Goal: Contribute content: Contribute content

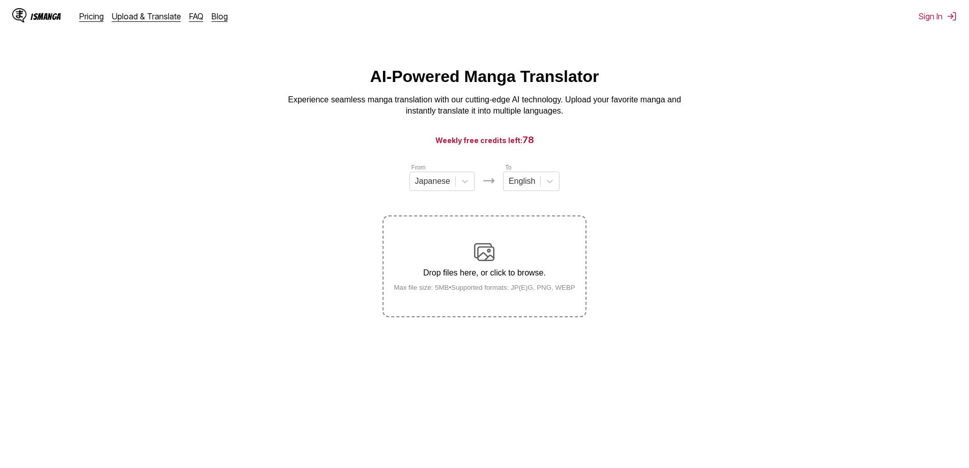
click at [503, 241] on label "Drop files here, or click to browse. Max file size: 5MB • Supported formats: JP…" at bounding box center [484, 266] width 201 height 100
click at [0, 0] on input "Drop files here, or click to browse. Max file size: 5MB • Supported formats: JP…" at bounding box center [0, 0] width 0 height 0
click at [523, 253] on div "Drop files here, or click to browse. Max file size: 5MB • Supported formats: JP…" at bounding box center [485, 266] width 198 height 49
click at [0, 0] on input "Drop files here, or click to browse. Max file size: 5MB • Supported formats: JP…" at bounding box center [0, 0] width 0 height 0
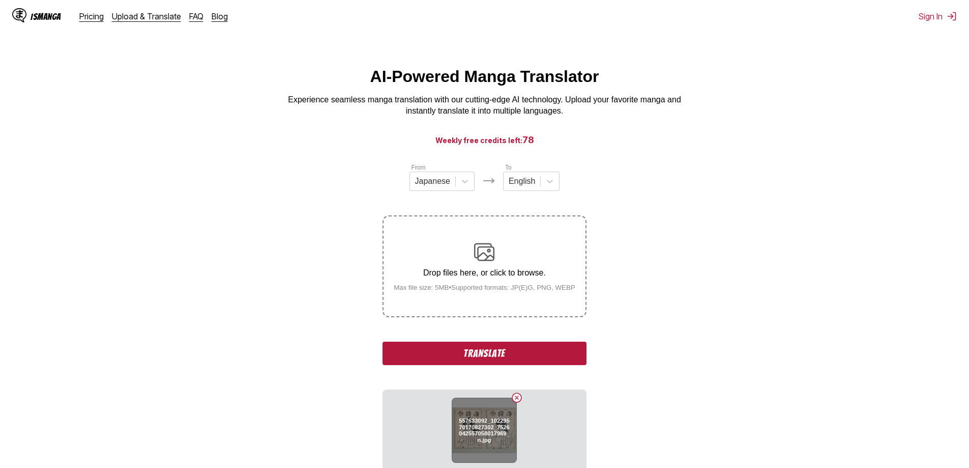
click at [517, 401] on button "Delete image" at bounding box center [517, 397] width 12 height 12
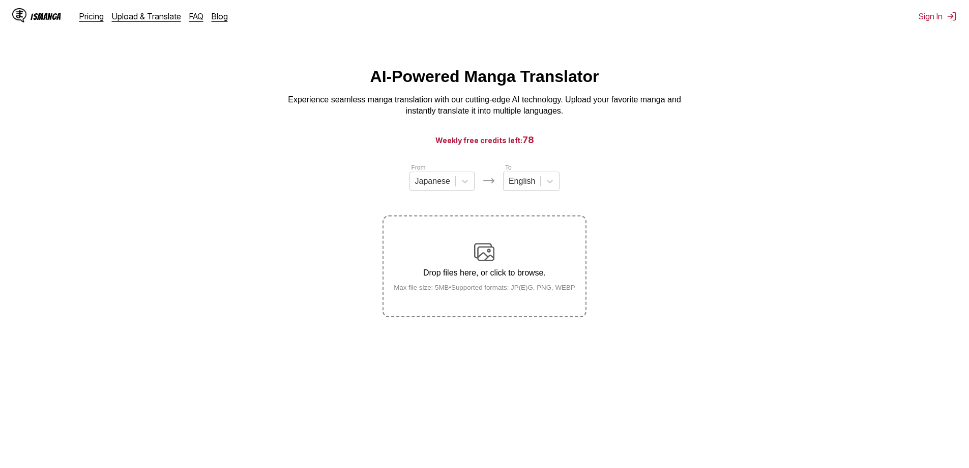
click at [495, 254] on div "Drop files here, or click to browse. Max file size: 5MB • Supported formats: JP…" at bounding box center [485, 266] width 198 height 49
click at [0, 0] on input "Drop files here, or click to browse. Max file size: 5MB • Supported formats: JP…" at bounding box center [0, 0] width 0 height 0
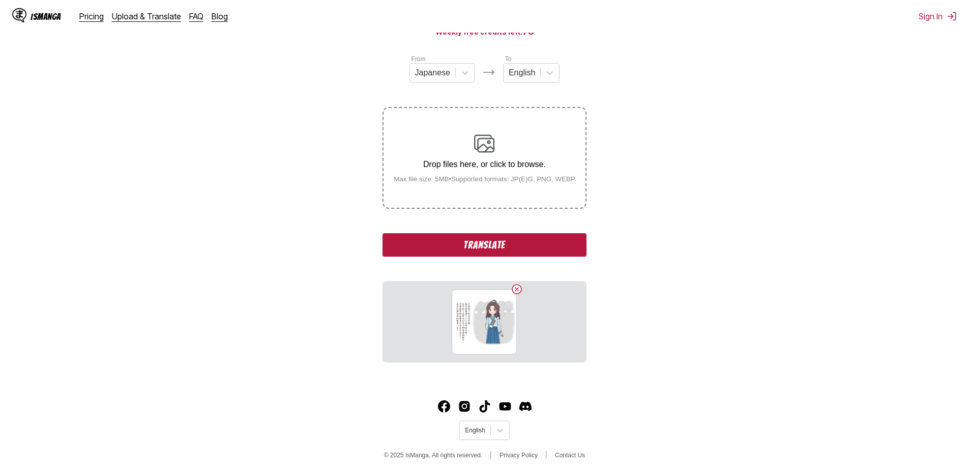
scroll to position [115, 0]
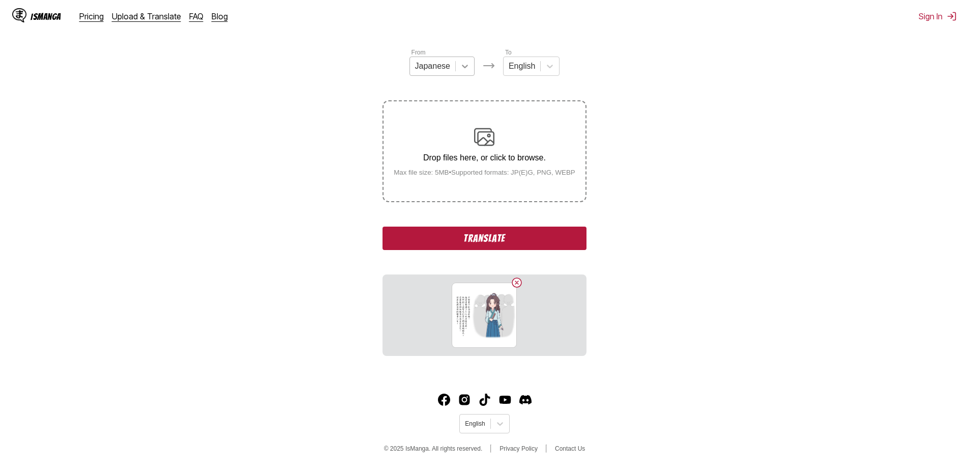
click at [466, 71] on icon at bounding box center [465, 66] width 10 height 10
click at [447, 131] on div "Chinese" at bounding box center [442, 124] width 65 height 17
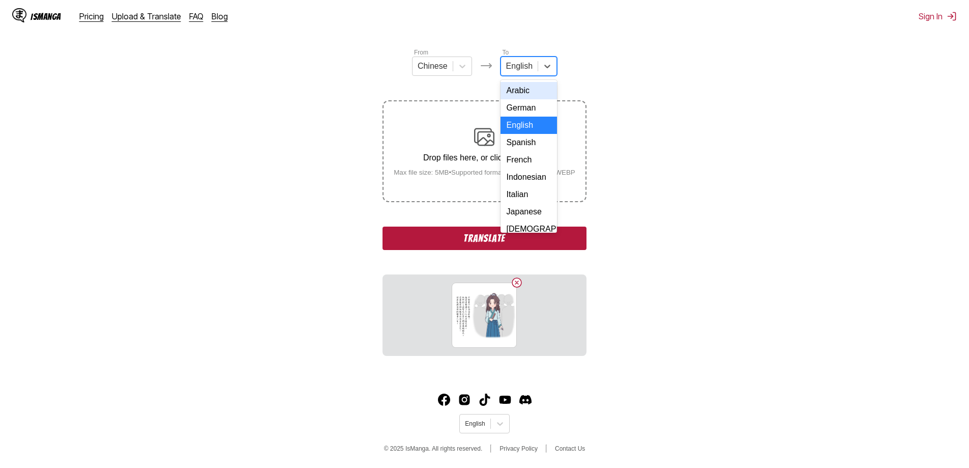
click at [529, 69] on div at bounding box center [519, 66] width 26 height 11
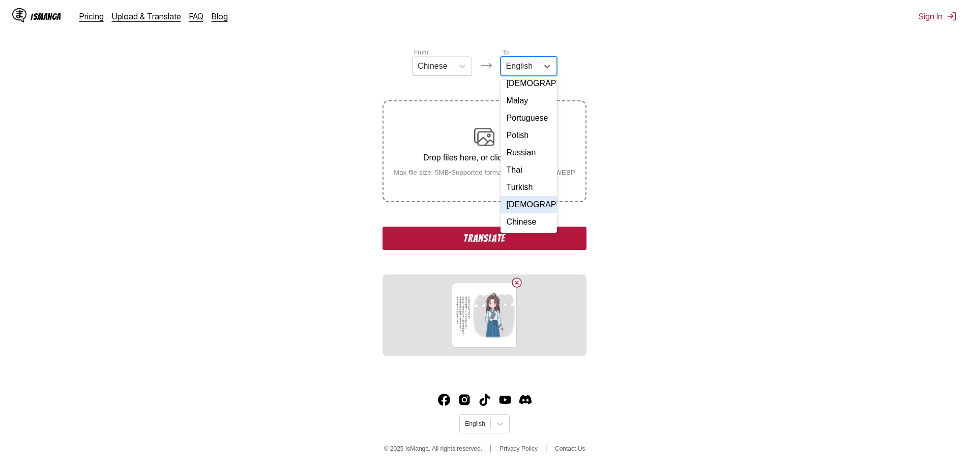
click at [527, 208] on div "[DEMOGRAPHIC_DATA]" at bounding box center [529, 204] width 56 height 17
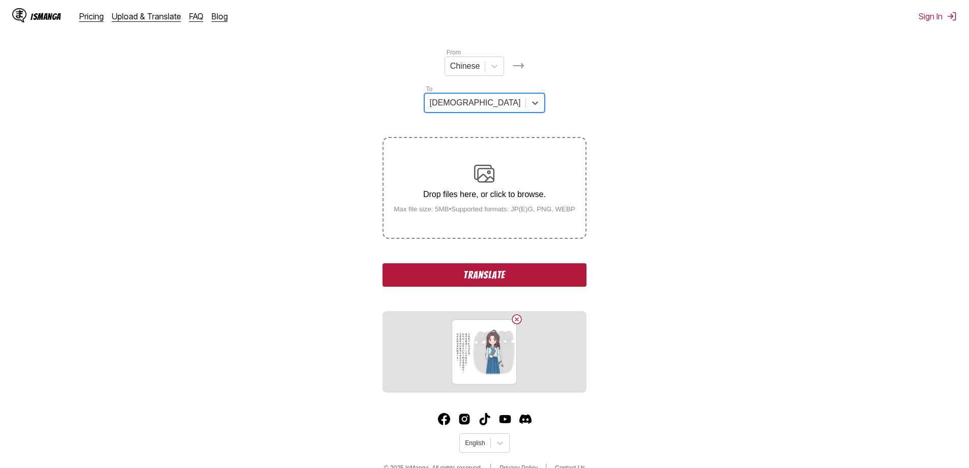
click at [504, 263] on button "Translate" at bounding box center [484, 274] width 203 height 23
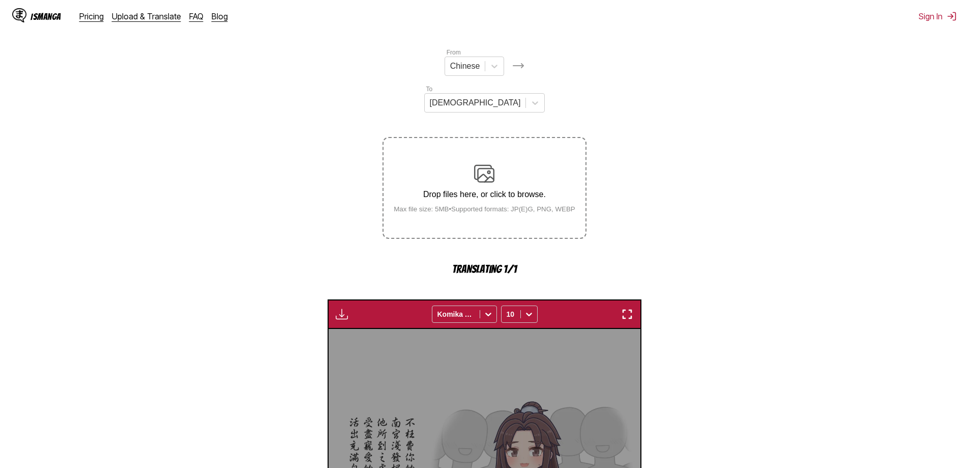
scroll to position [301, 0]
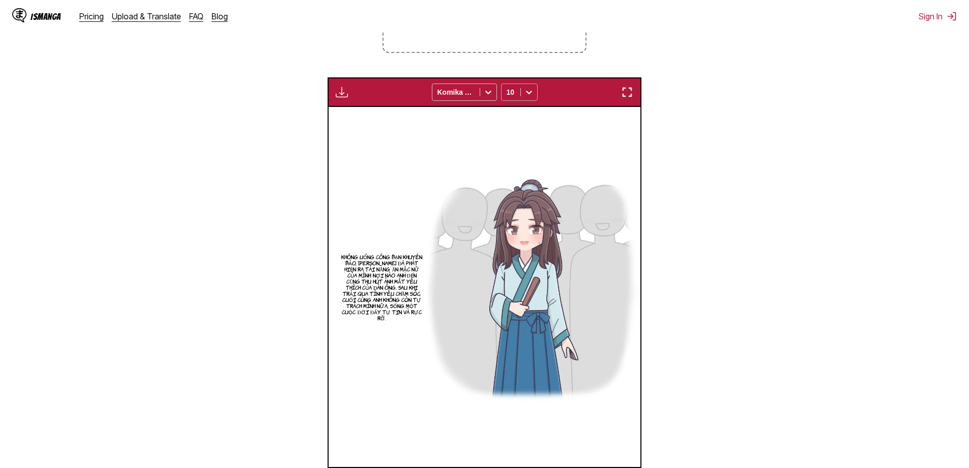
click at [527, 91] on icon at bounding box center [529, 93] width 6 height 4
click at [517, 168] on div "14" at bounding box center [519, 175] width 37 height 15
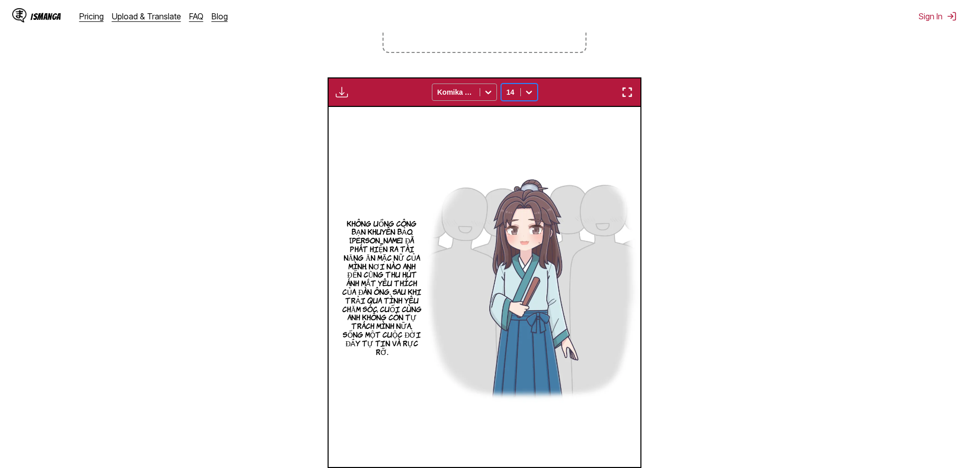
click at [474, 87] on div at bounding box center [455, 92] width 37 height 10
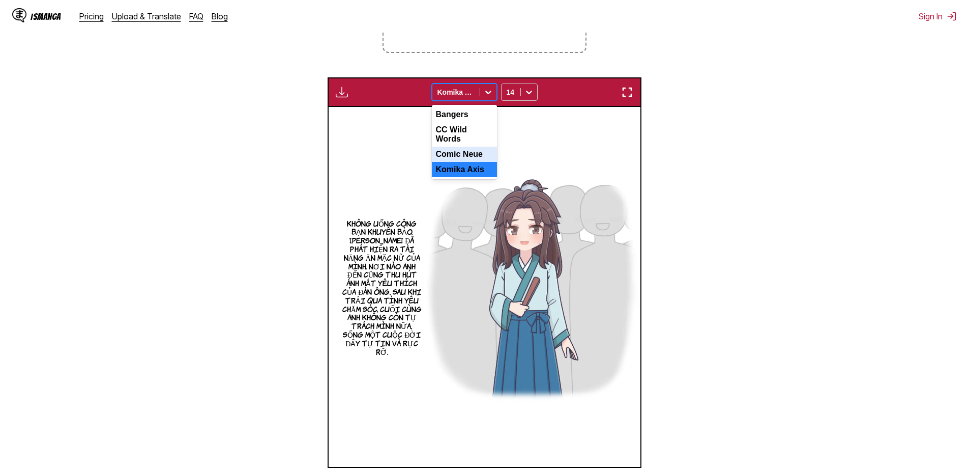
click at [476, 147] on div "Comic Neue" at bounding box center [464, 154] width 65 height 15
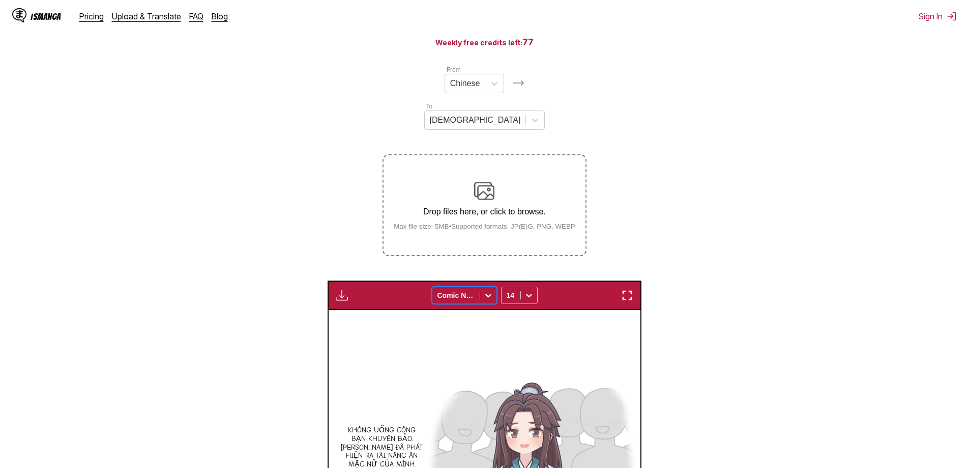
scroll to position [97, 0]
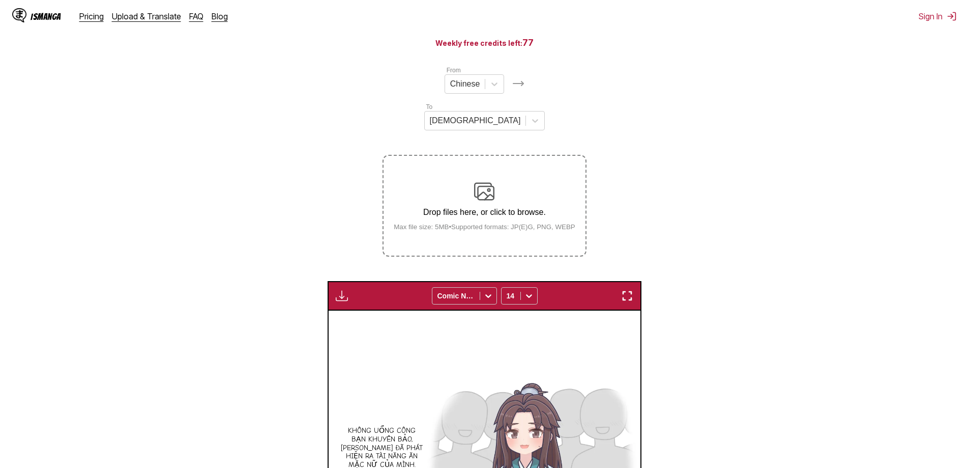
click at [479, 181] on img at bounding box center [484, 191] width 20 height 20
click at [0, 0] on input "Drop files here, or click to browse. Max file size: 5MB • Supported formats: JP…" at bounding box center [0, 0] width 0 height 0
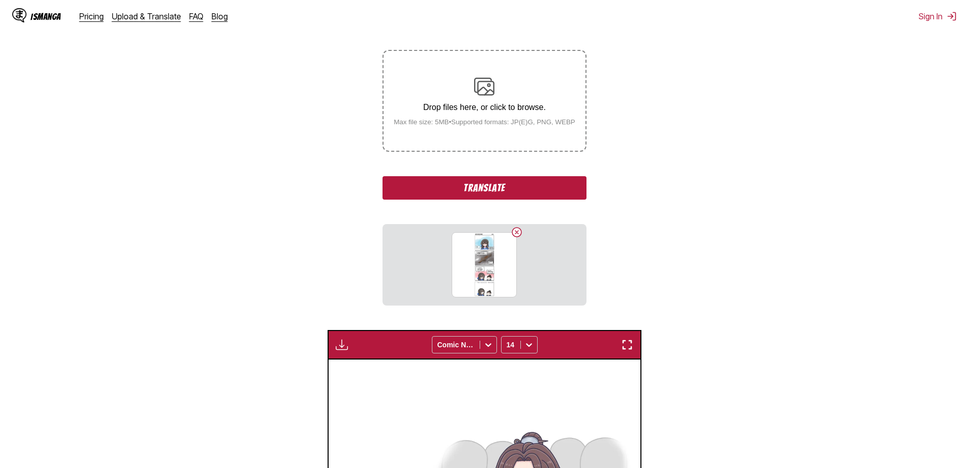
scroll to position [199, 0]
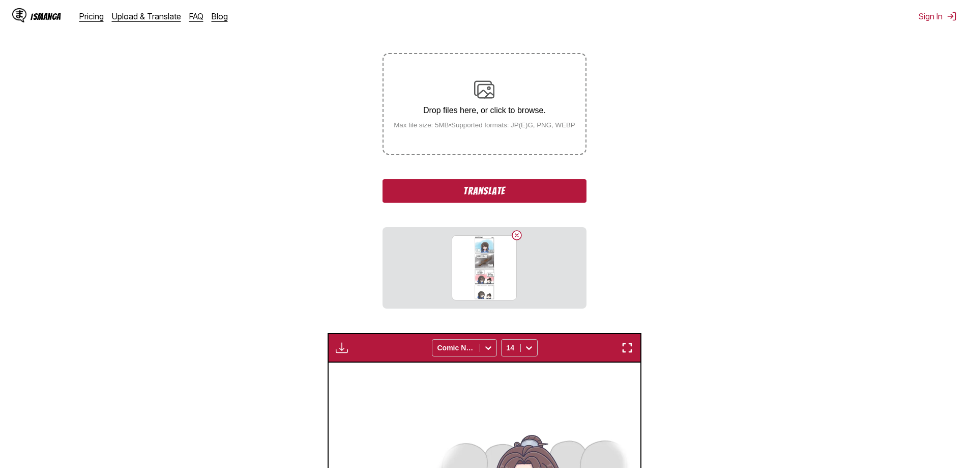
click at [476, 179] on button "Translate" at bounding box center [484, 190] width 203 height 23
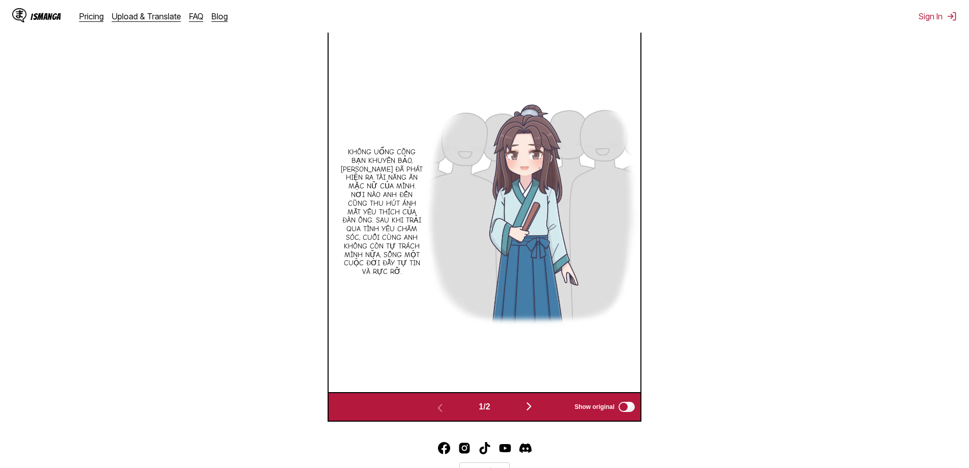
scroll to position [425, 0]
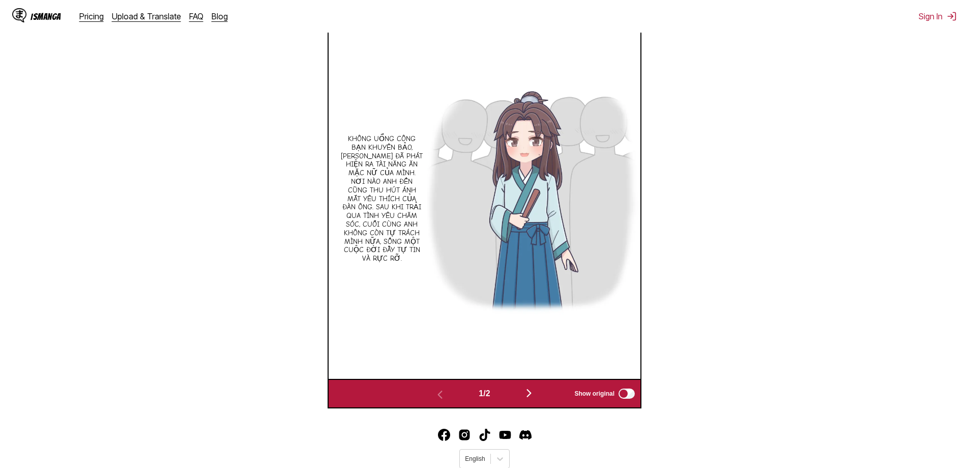
click at [530, 387] on img "button" at bounding box center [529, 393] width 12 height 12
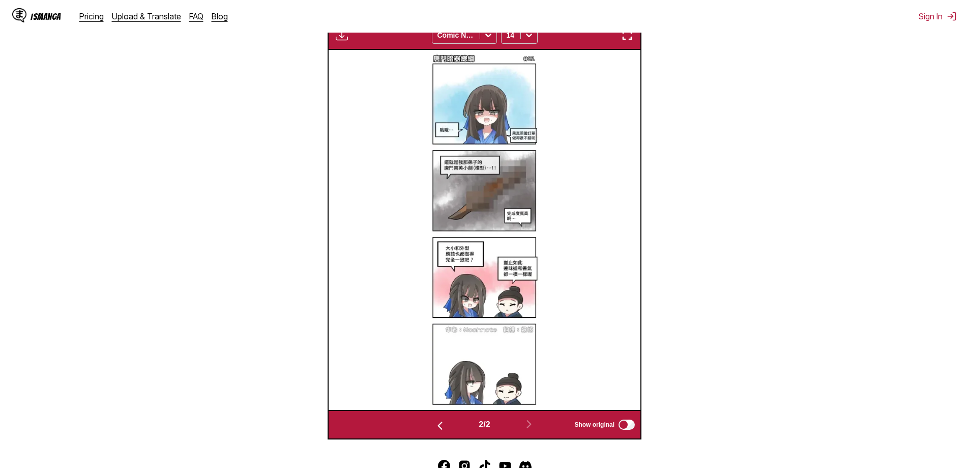
scroll to position [322, 0]
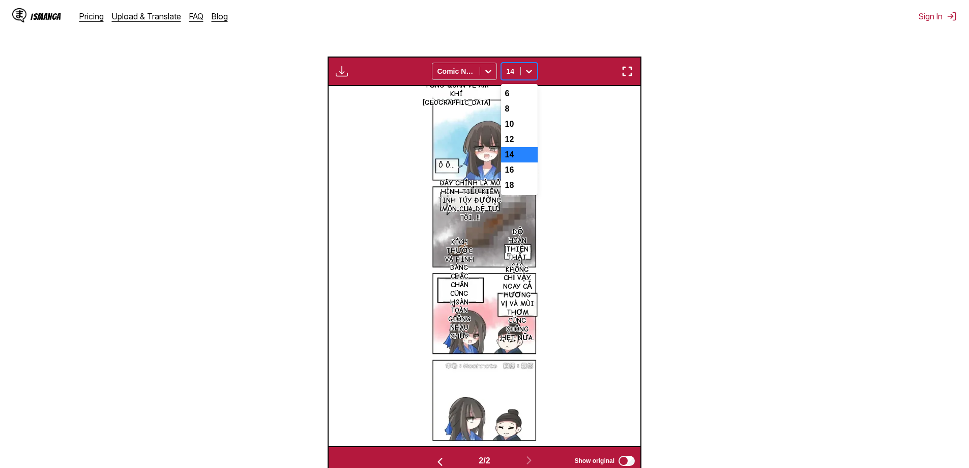
click at [516, 64] on div "14" at bounding box center [511, 71] width 19 height 14
click at [518, 101] on div "8" at bounding box center [519, 108] width 37 height 15
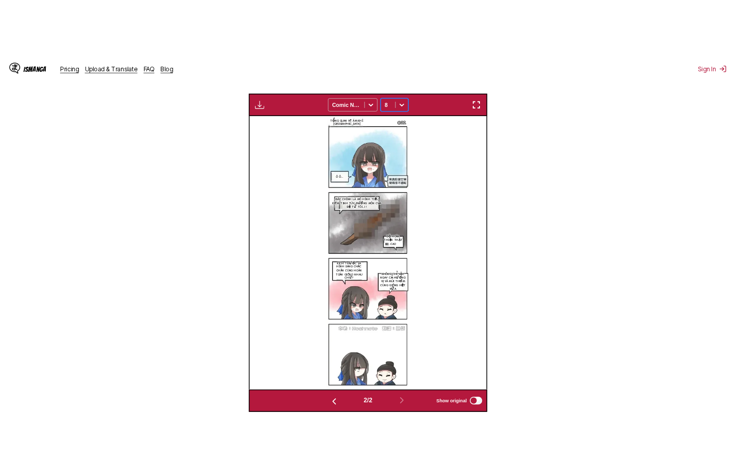
scroll to position [236, 0]
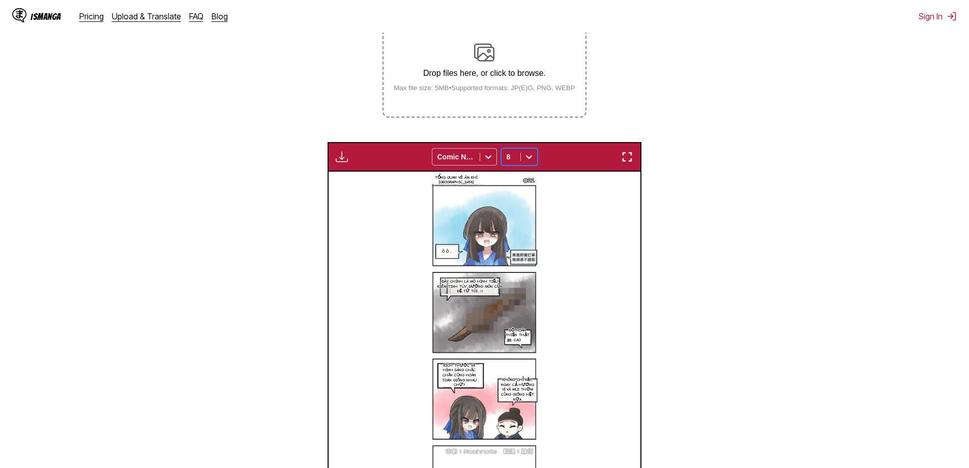
click at [522, 219] on img at bounding box center [484, 351] width 109 height 360
click at [469, 152] on div at bounding box center [455, 157] width 37 height 10
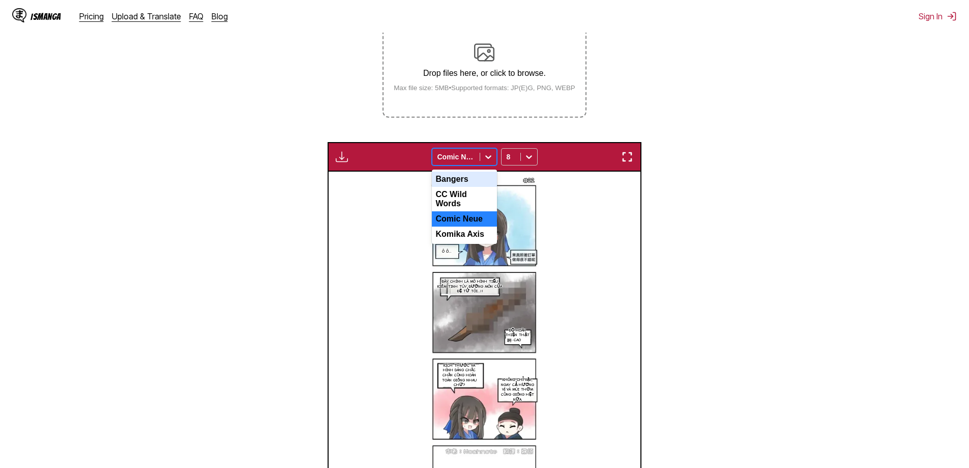
click at [466, 187] on div "CC Wild Words" at bounding box center [464, 199] width 65 height 24
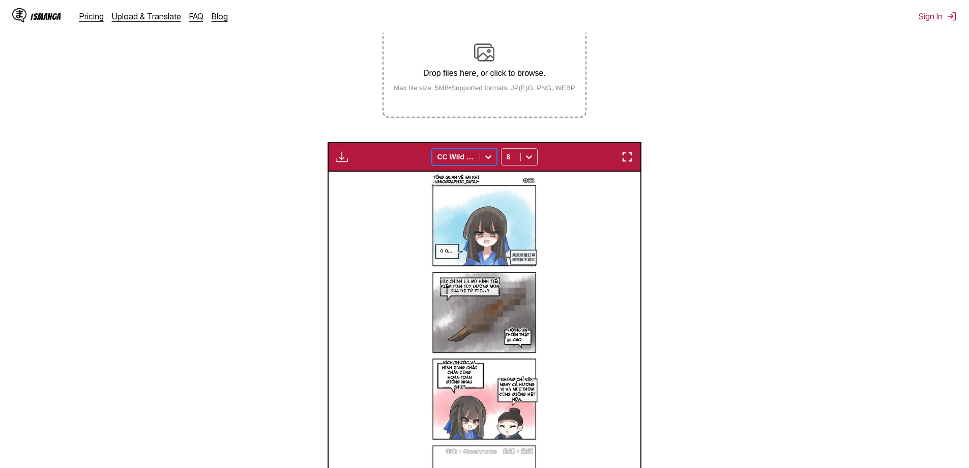
click at [473, 152] on div at bounding box center [455, 157] width 37 height 10
click at [470, 211] on div "Comic Neue" at bounding box center [464, 218] width 65 height 15
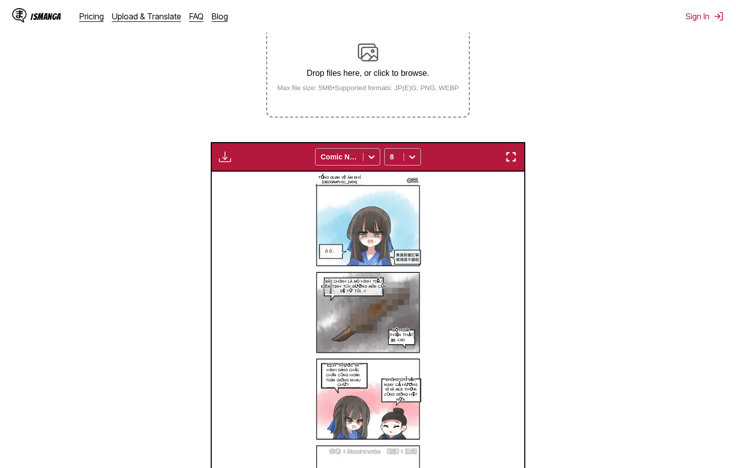
click at [224, 151] on img "button" at bounding box center [225, 157] width 12 height 12
click at [222, 154] on small "Available for premium users only" at bounding box center [241, 180] width 43 height 52
click at [234, 154] on small "Available for premium users only" at bounding box center [241, 180] width 43 height 52
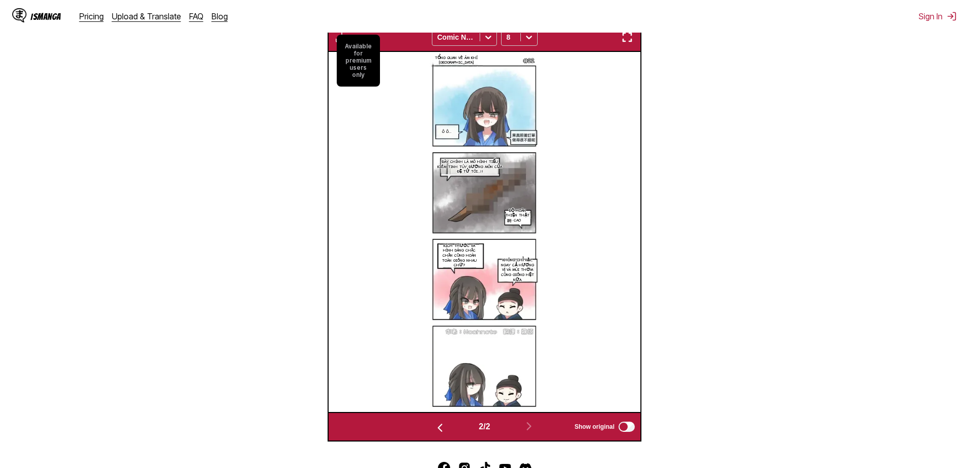
scroll to position [338, 0]
